Goal: Transaction & Acquisition: Purchase product/service

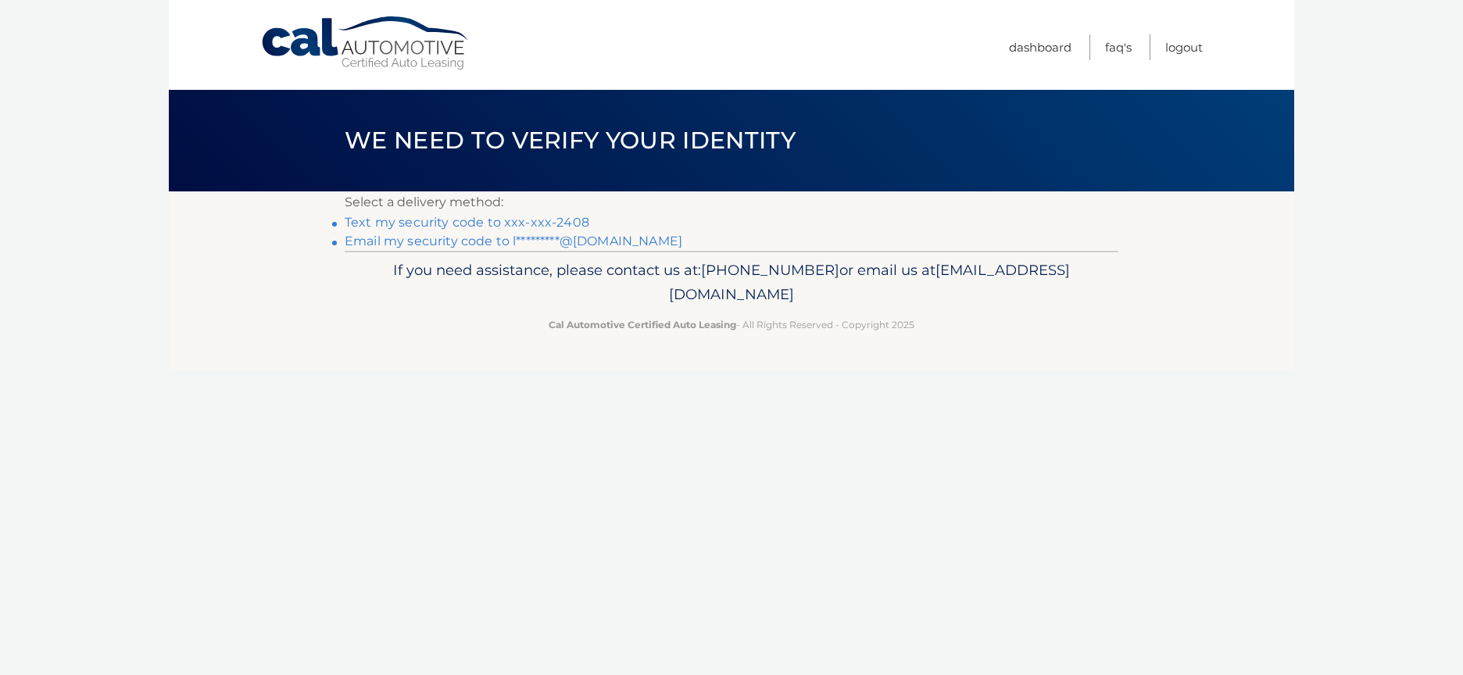
click at [563, 223] on link "Text my security code to xxx-xxx-2408" at bounding box center [467, 222] width 245 height 15
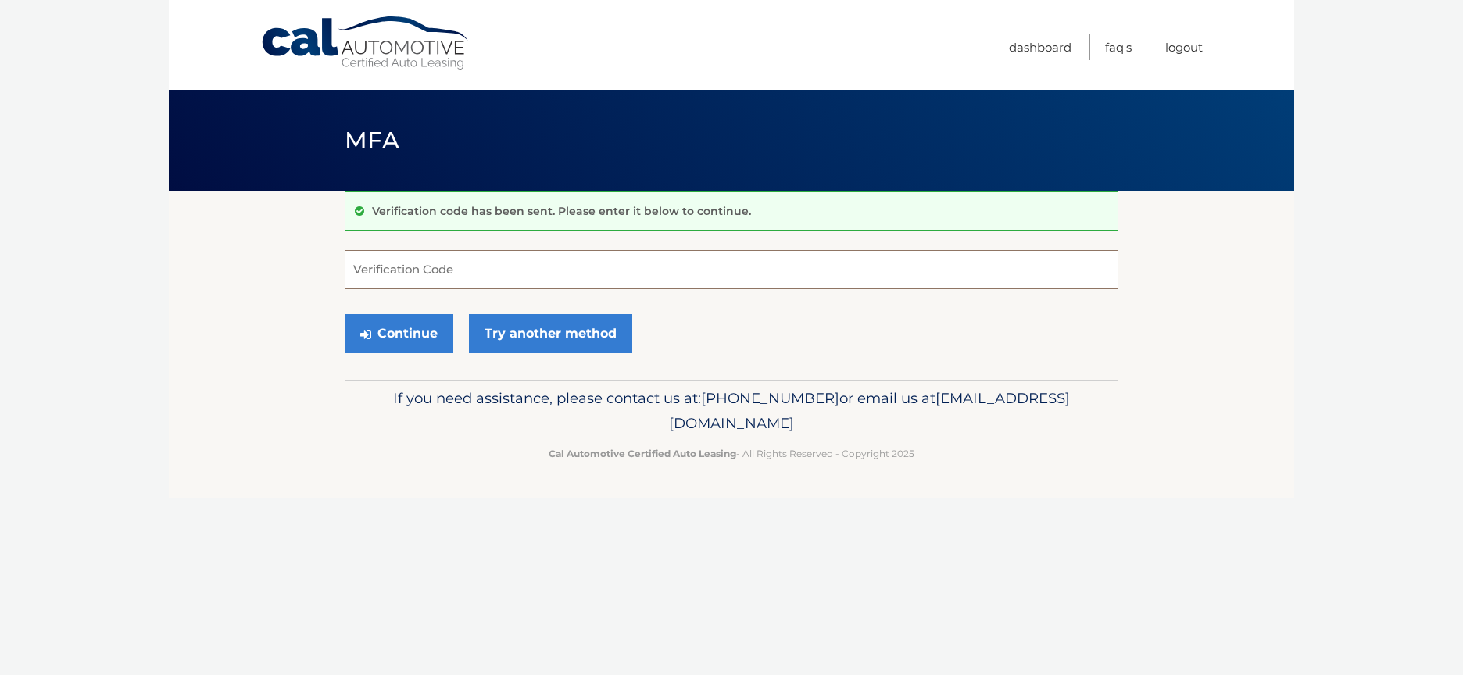
click at [497, 276] on input "Verification Code" at bounding box center [732, 269] width 774 height 39
type input "579166"
click at [406, 330] on button "Continue" at bounding box center [399, 333] width 109 height 39
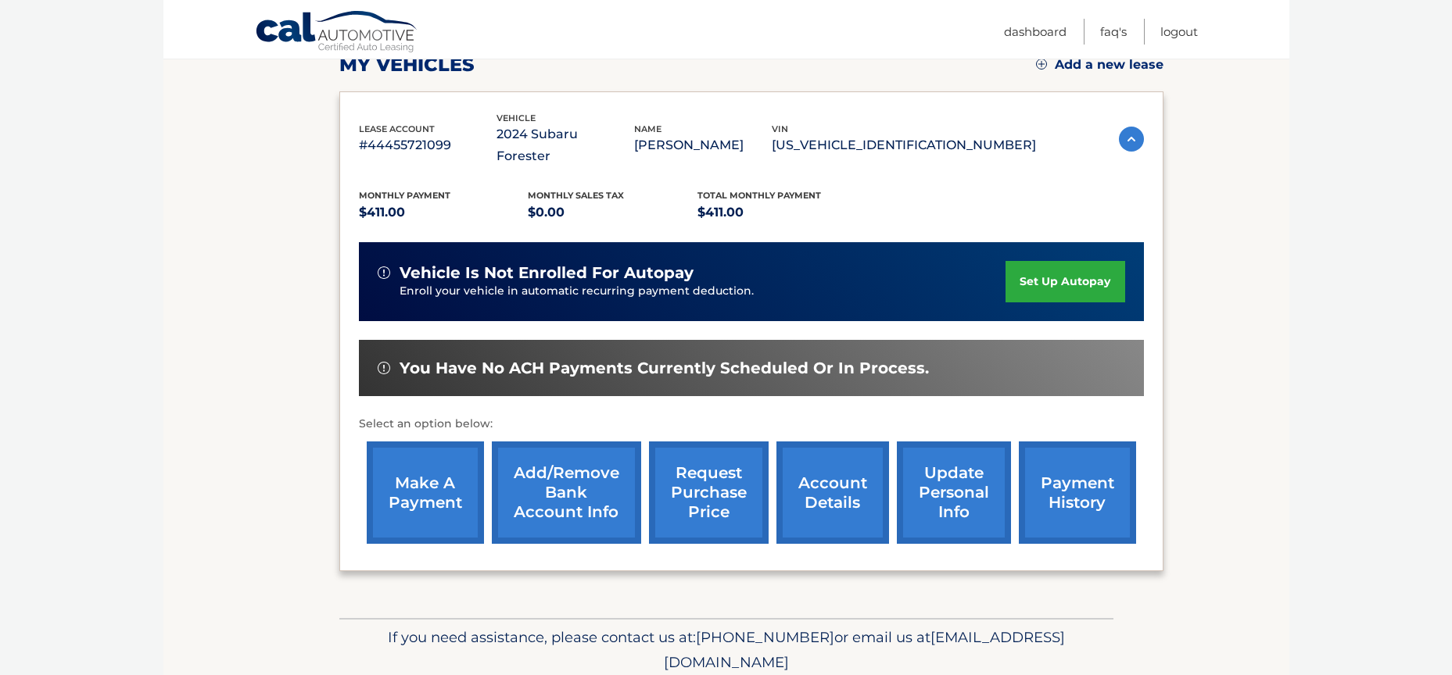
scroll to position [235, 0]
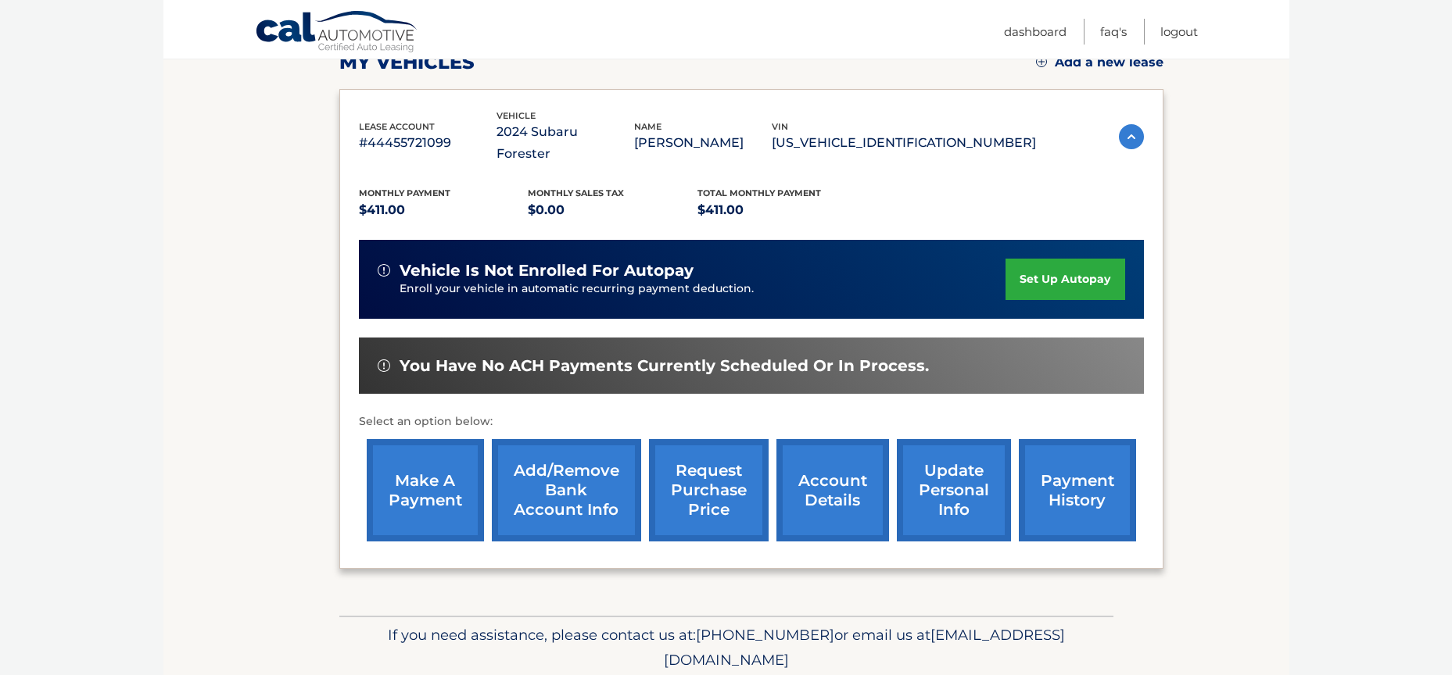
click at [402, 444] on link "make a payment" at bounding box center [425, 490] width 117 height 102
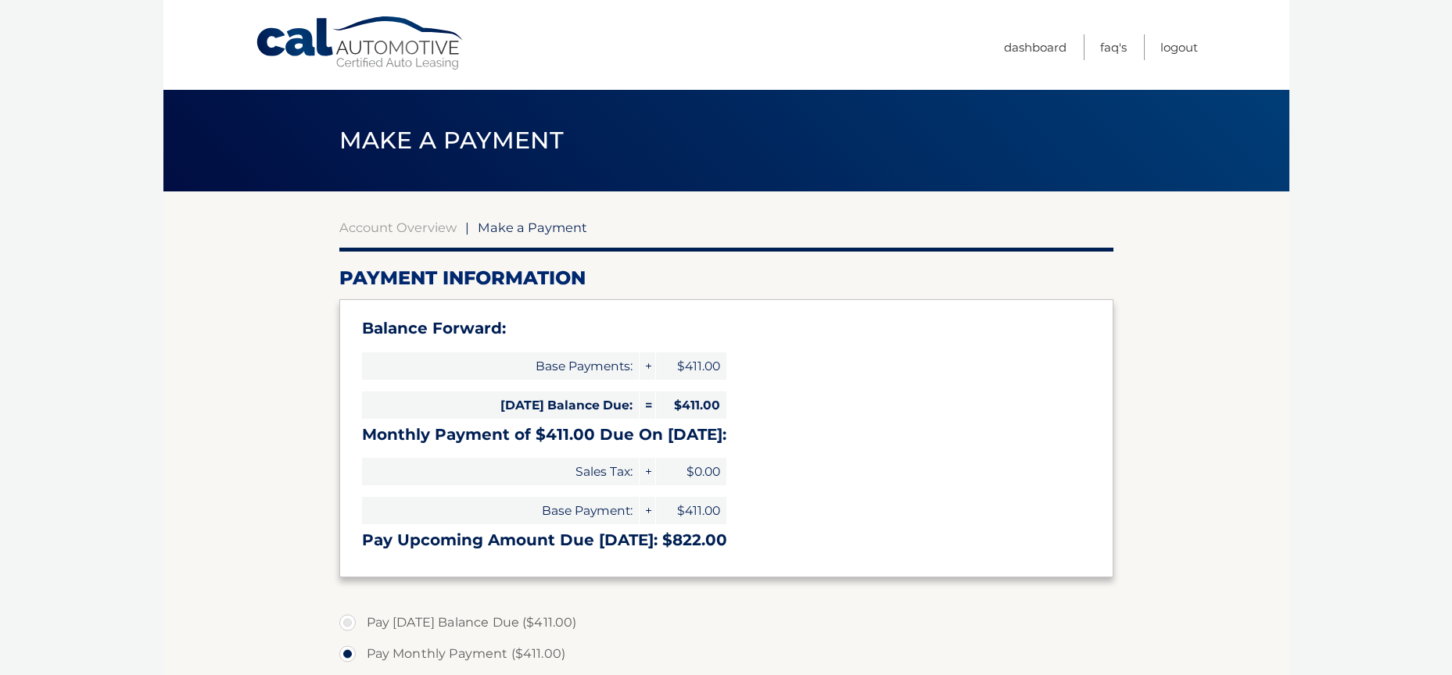
select select "YjY4ZjRhMzQtNGFmNy00MGJmLTkyNmUtNWJhMzJhZGQzMzhi"
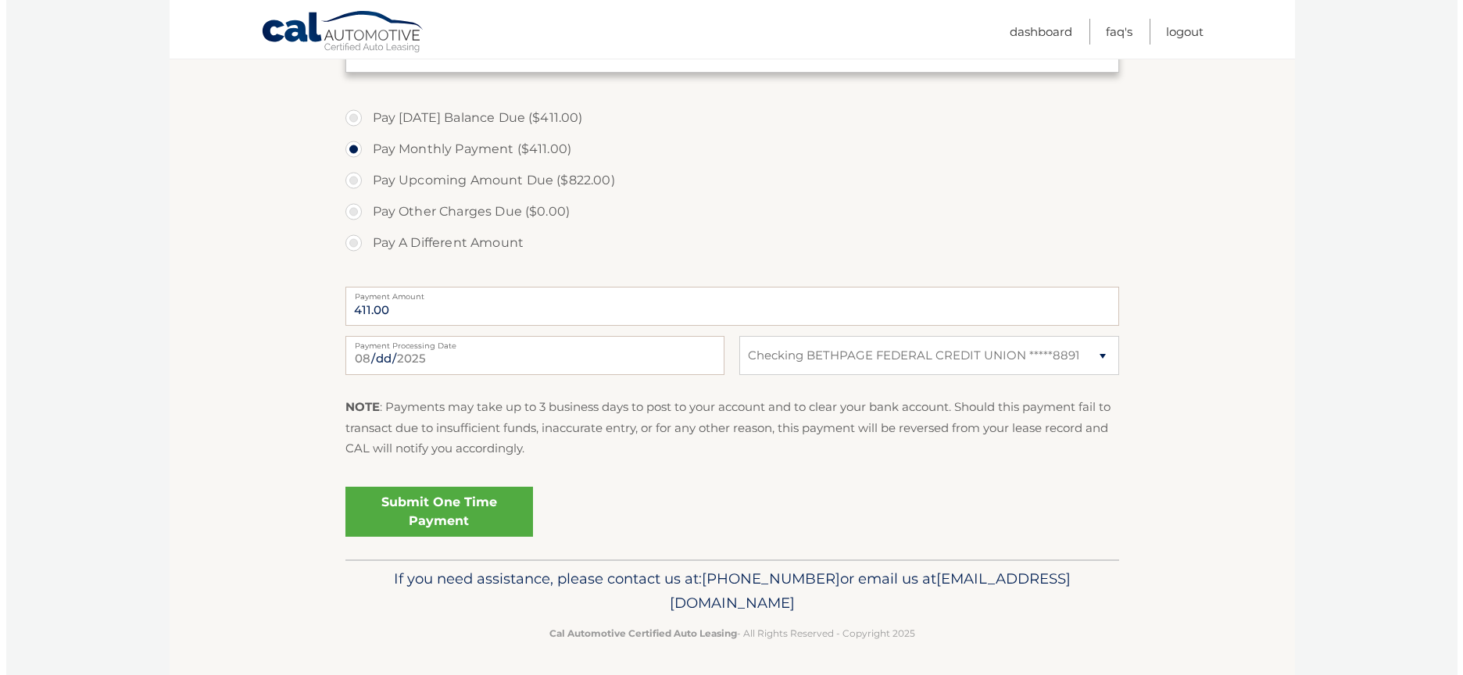
scroll to position [508, 0]
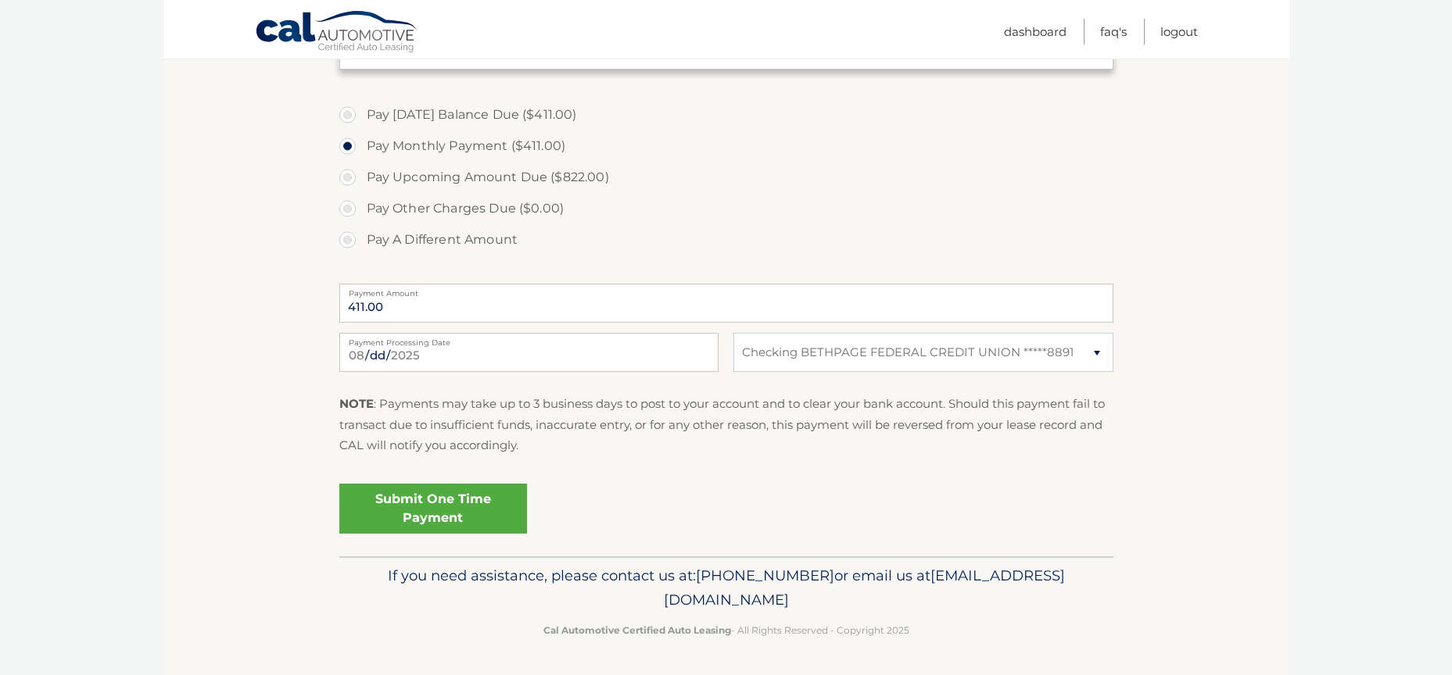
click at [433, 510] on link "Submit One Time Payment" at bounding box center [433, 509] width 188 height 50
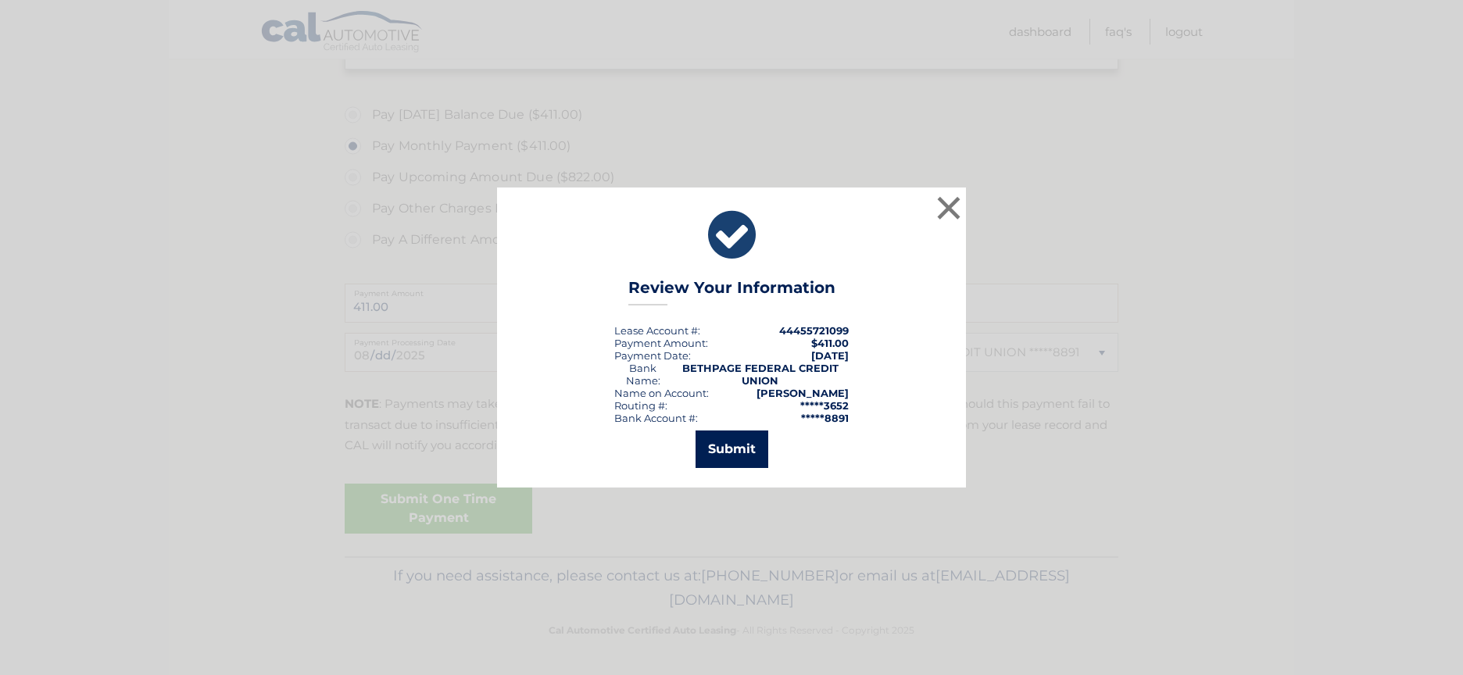
click at [735, 449] on button "Submit" at bounding box center [732, 450] width 73 height 38
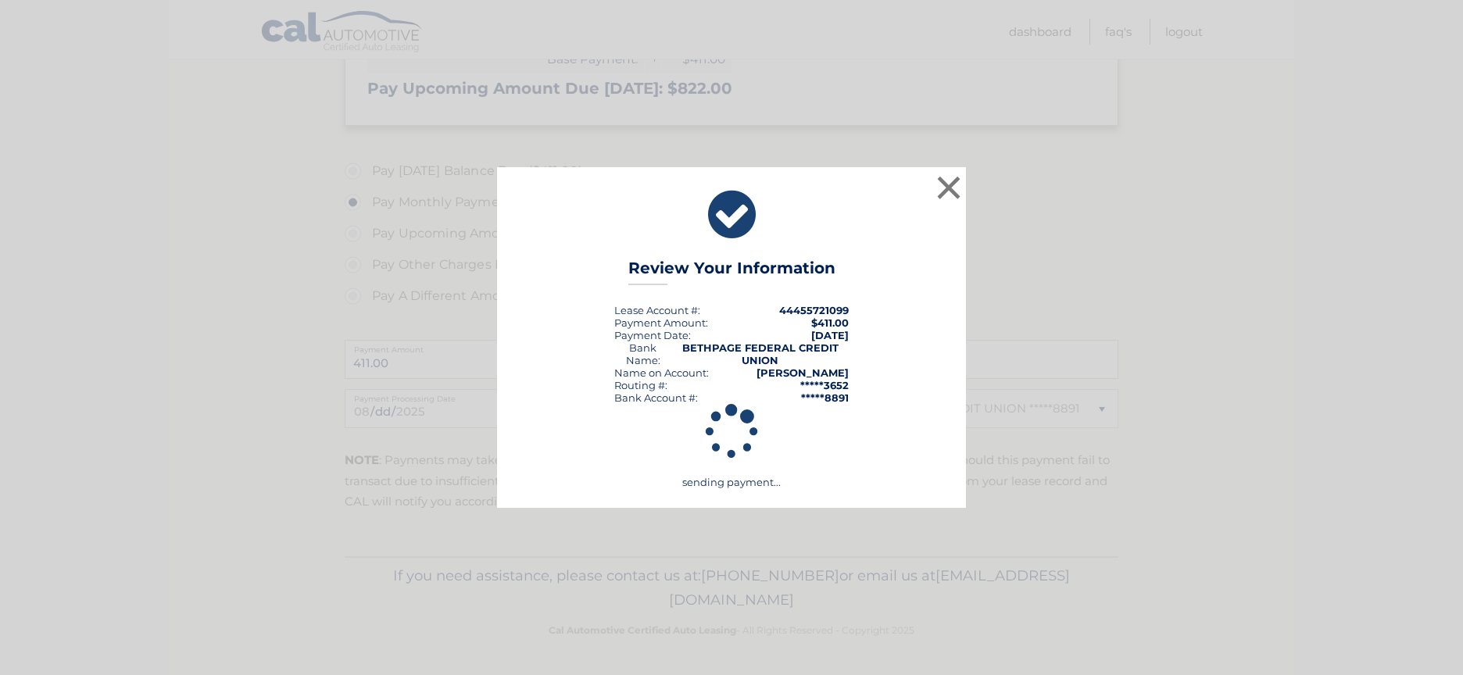
scroll to position [452, 0]
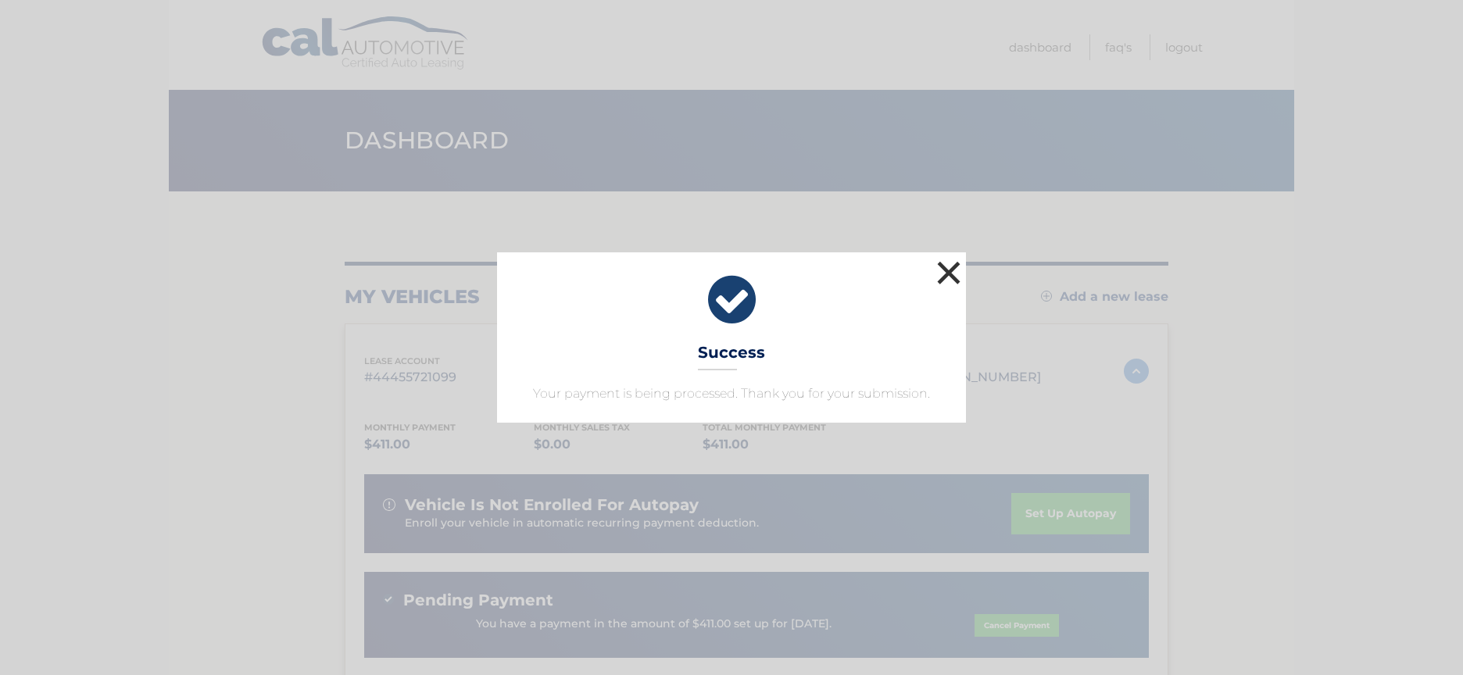
click at [945, 272] on button "×" at bounding box center [948, 272] width 31 height 31
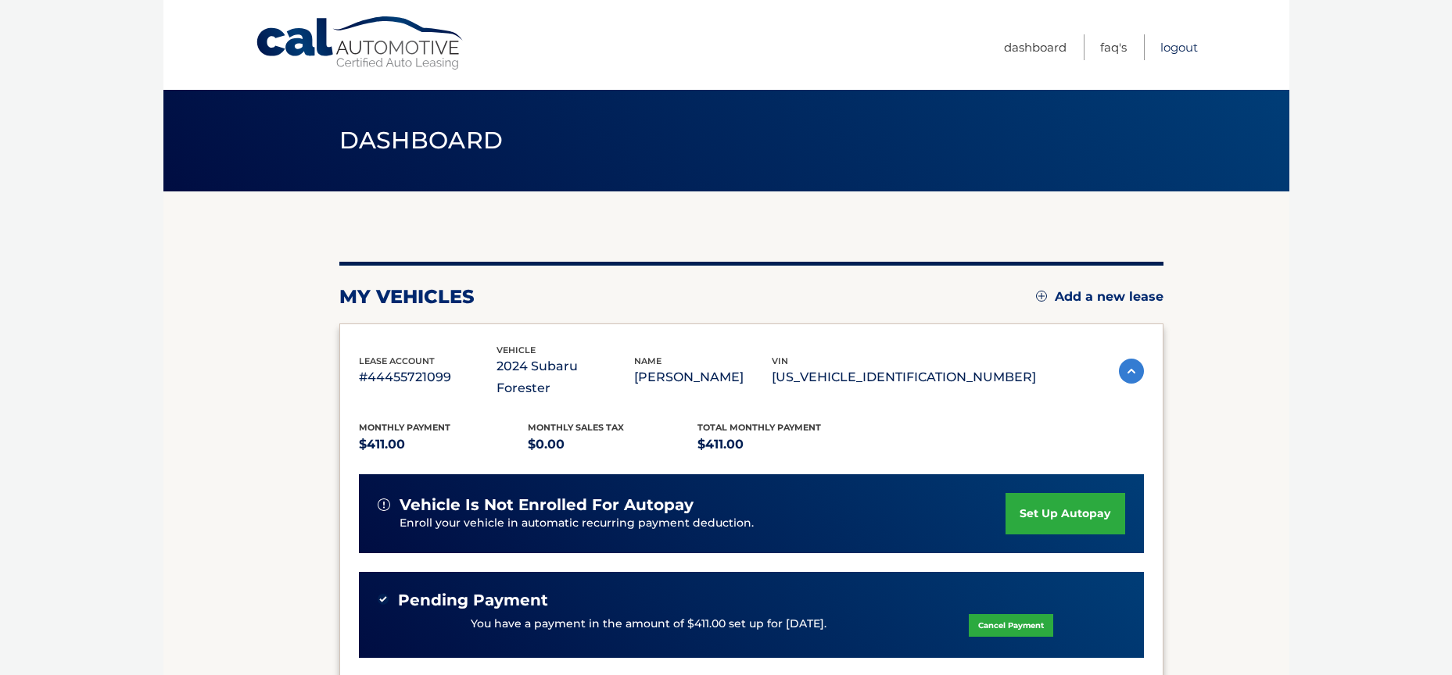
click at [1174, 42] on link "Logout" at bounding box center [1179, 47] width 38 height 26
